Goal: Find specific page/section: Find specific page/section

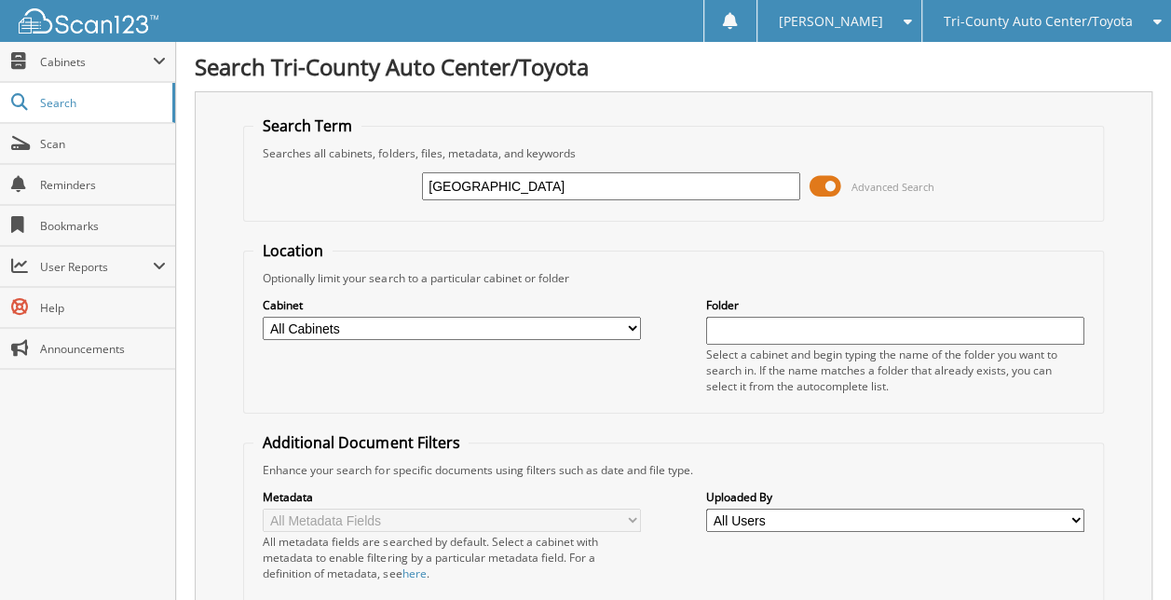
click at [574, 180] on input "[GEOGRAPHIC_DATA]" at bounding box center [611, 186] width 378 height 28
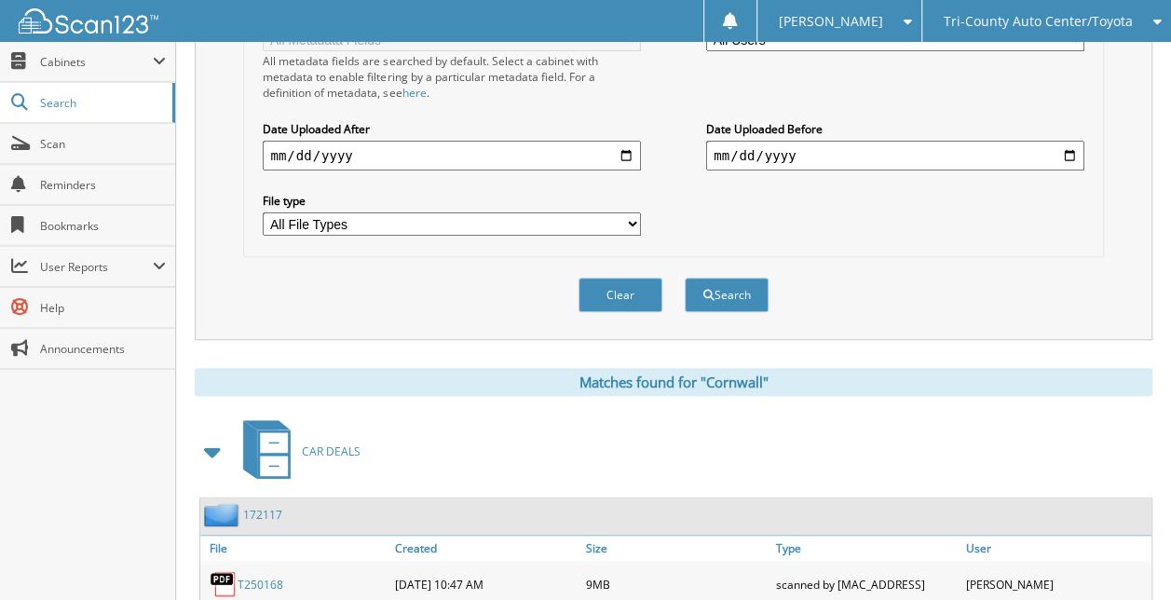
scroll to position [551, 0]
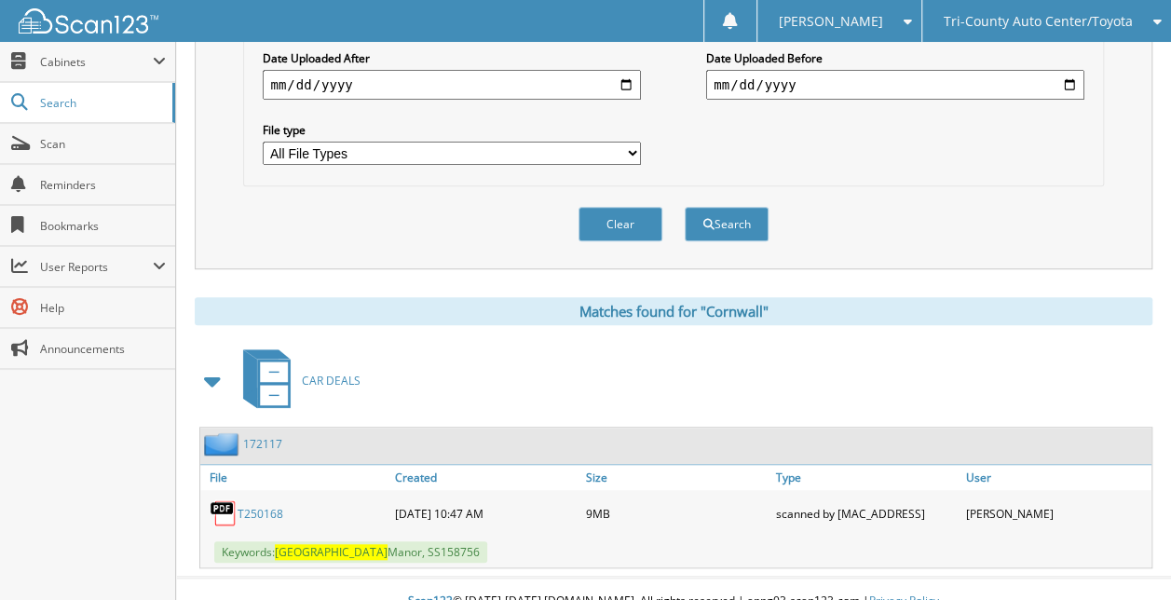
click at [266, 506] on link "T250168" at bounding box center [260, 514] width 46 height 16
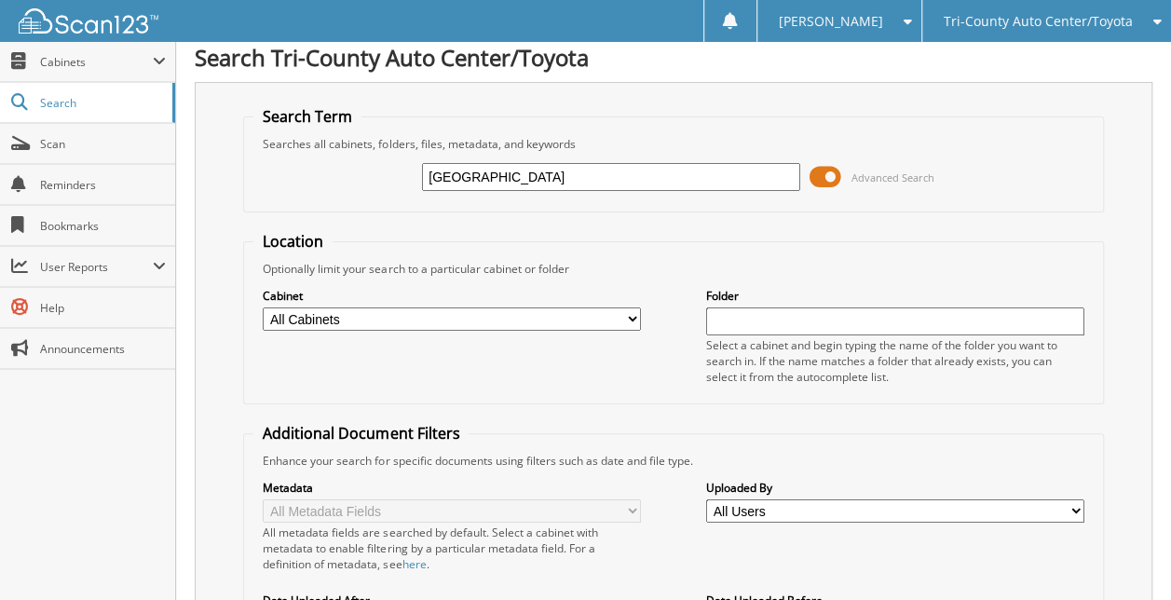
scroll to position [0, 0]
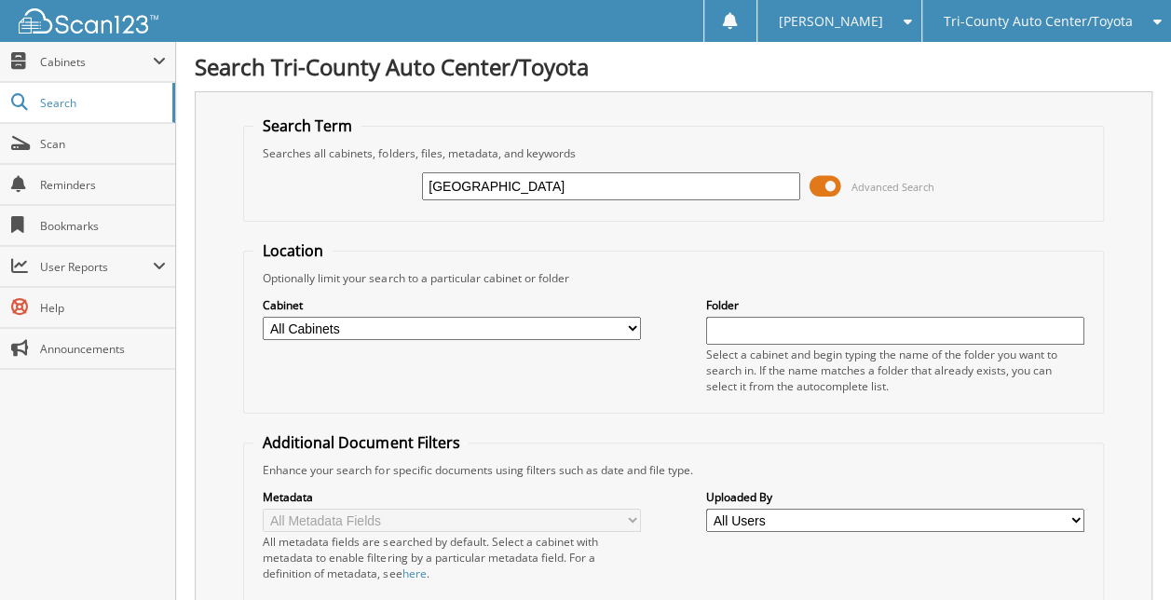
click at [1079, 145] on div "Searches all cabinets, folders, files, metadata, and keywords" at bounding box center [672, 153] width 839 height 16
